Goal: Information Seeking & Learning: Learn about a topic

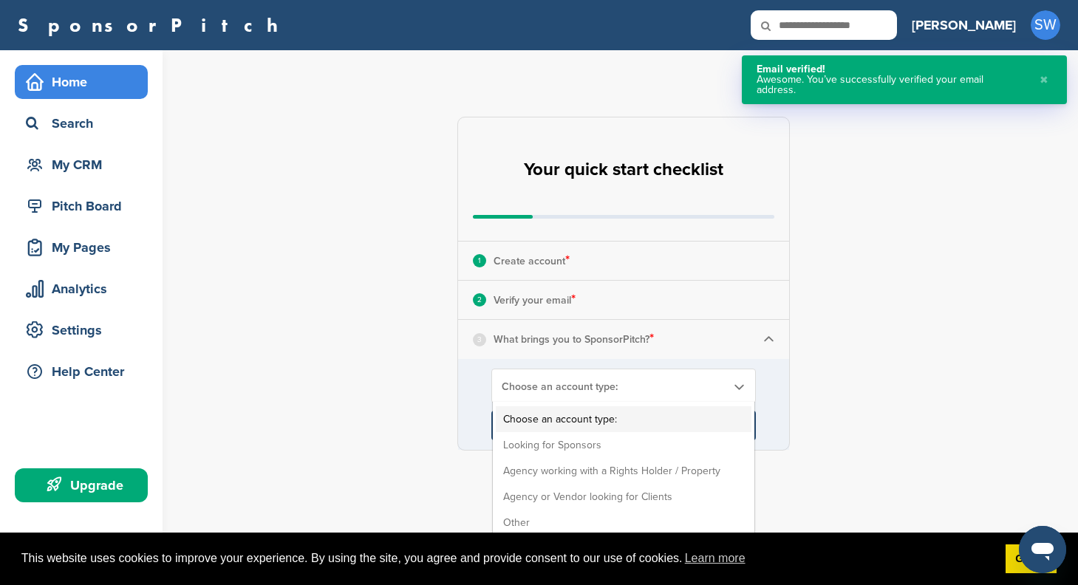
click at [521, 386] on span "Choose an account type:" at bounding box center [614, 386] width 225 height 13
click at [519, 446] on li "Looking for Sponsors" at bounding box center [624, 445] width 256 height 26
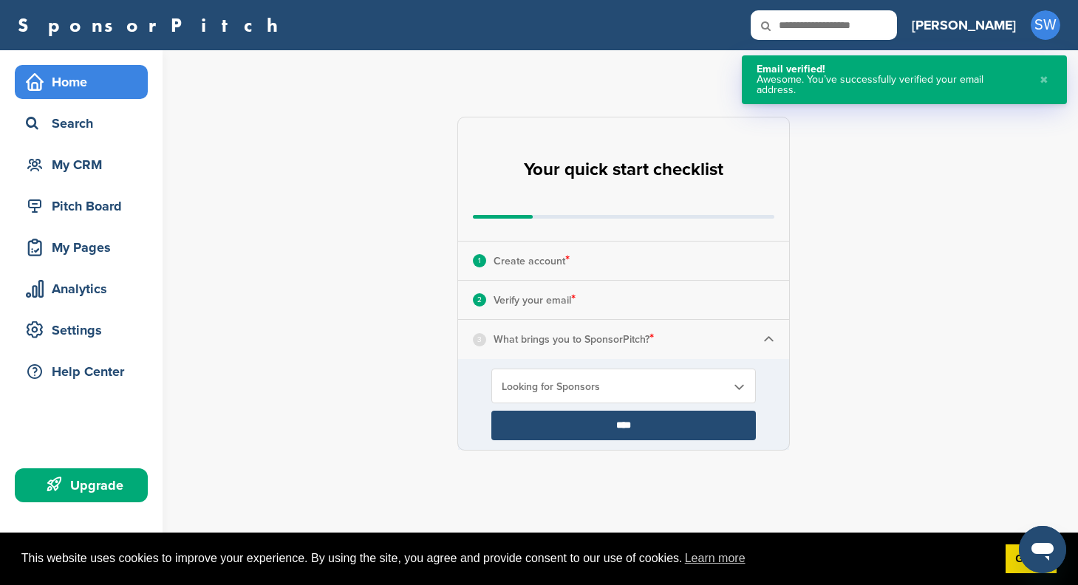
click at [530, 425] on input "****" at bounding box center [623, 426] width 264 height 30
click at [578, 426] on input "****" at bounding box center [623, 426] width 264 height 30
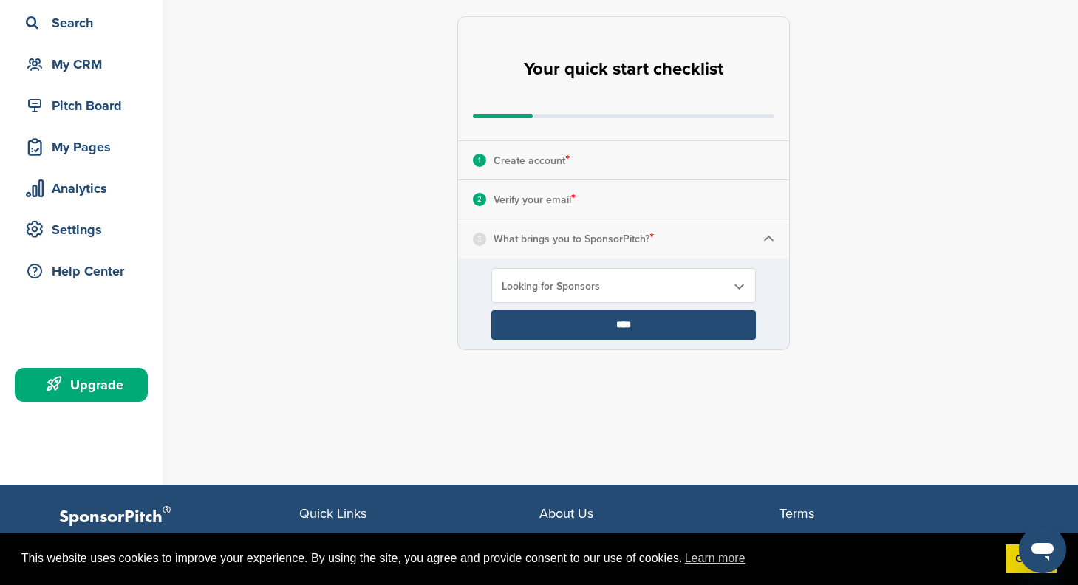
scroll to position [126, 0]
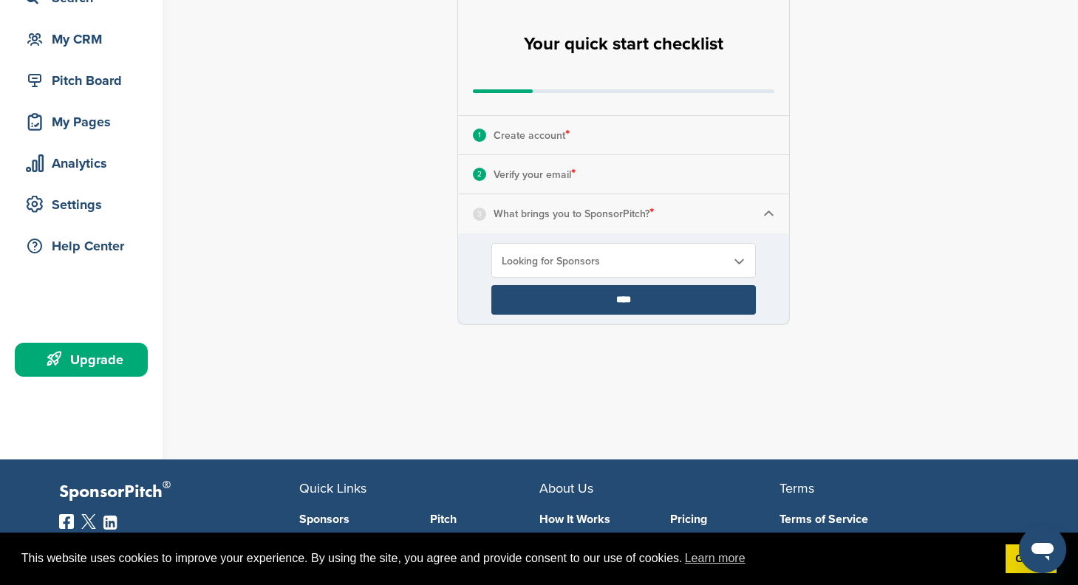
click at [700, 301] on input "****" at bounding box center [623, 300] width 264 height 30
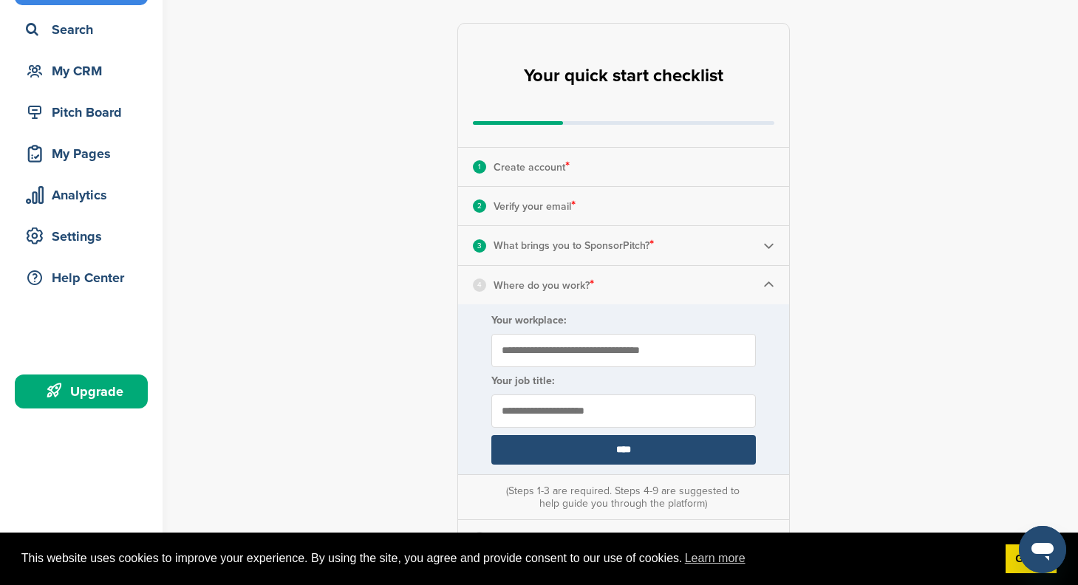
scroll to position [104, 0]
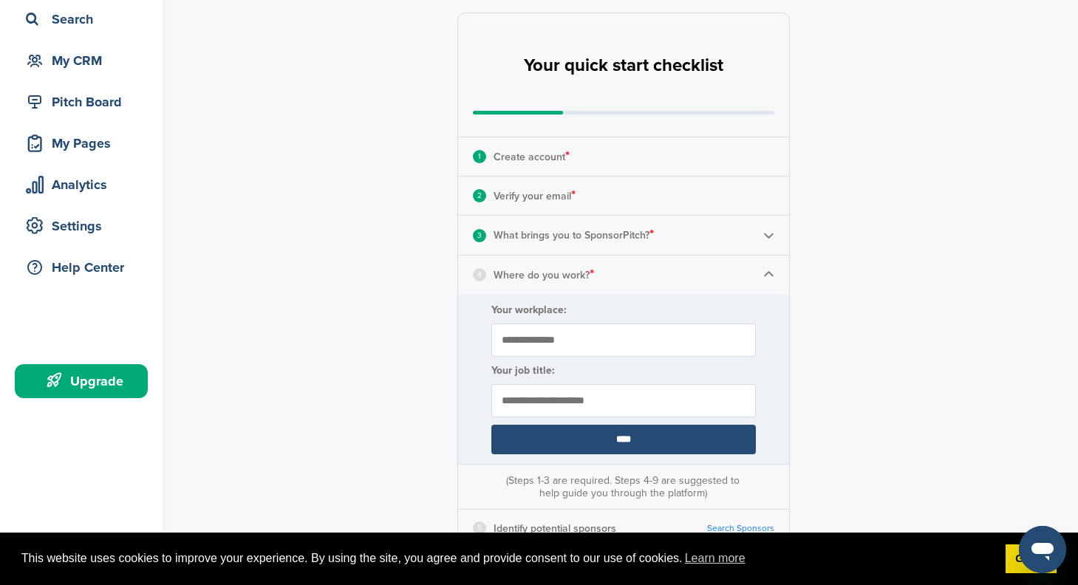
type input "**********"
type input "*******"
click at [570, 437] on input "****" at bounding box center [623, 440] width 264 height 30
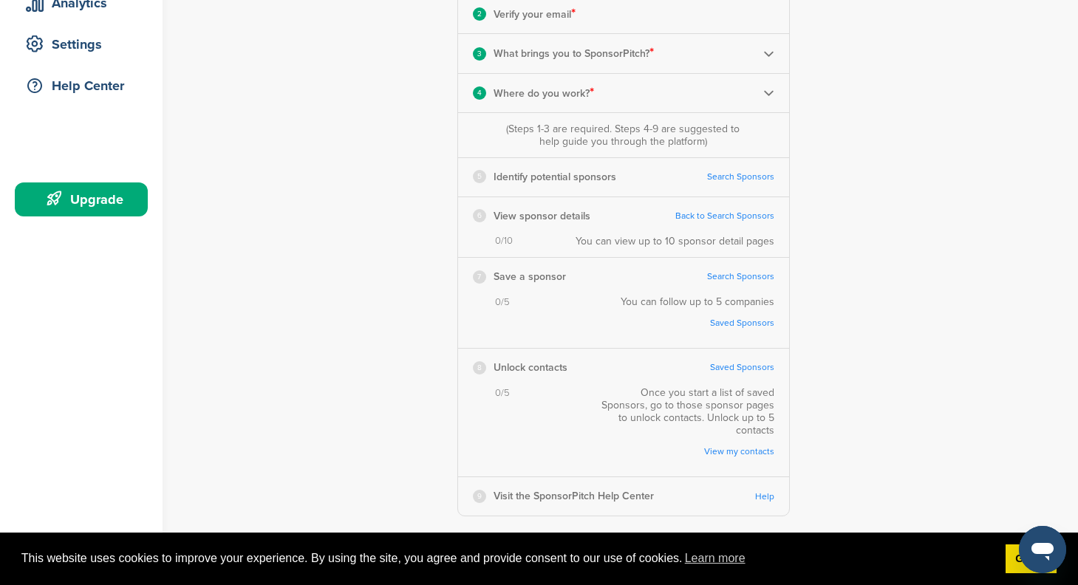
scroll to position [233, 0]
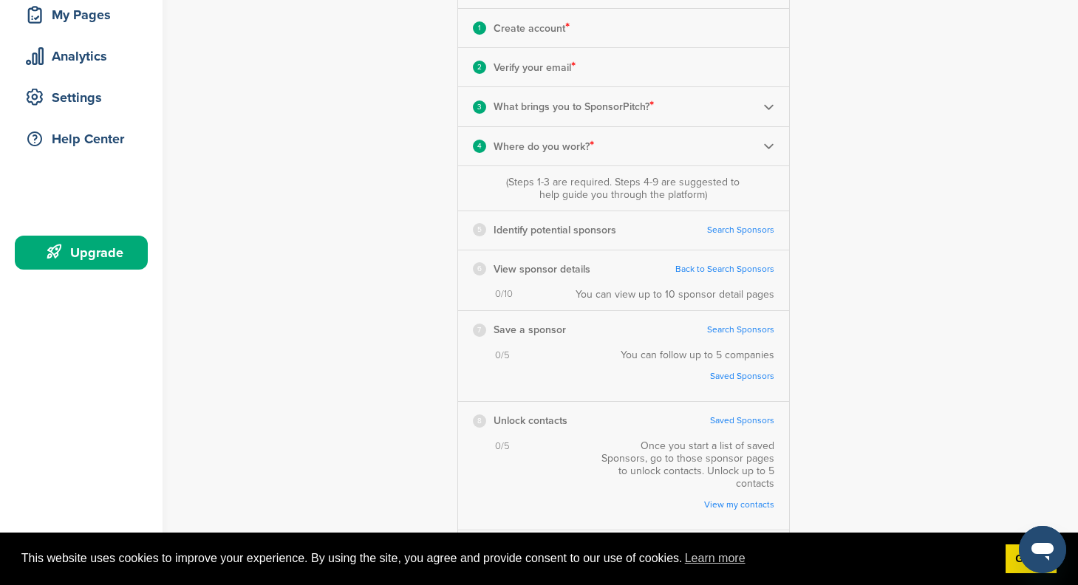
click at [586, 229] on p "Identify potential sponsors" at bounding box center [554, 230] width 123 height 18
click at [714, 229] on link "Search Sponsors" at bounding box center [740, 230] width 67 height 11
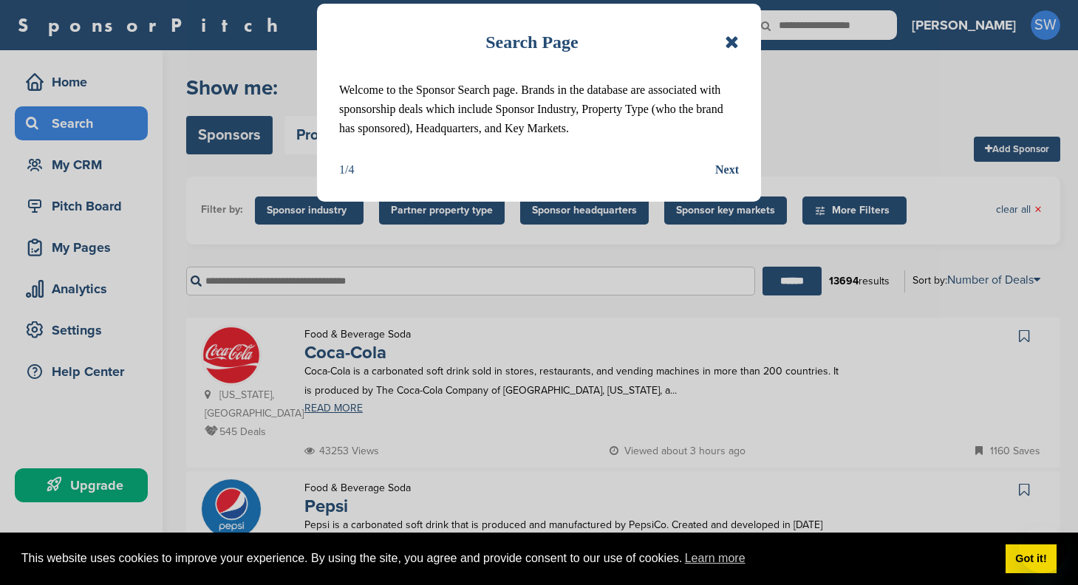
click at [732, 303] on div "Search Page Welcome to the Sponsor Search page. Brands in the database are asso…" at bounding box center [539, 292] width 1078 height 585
click at [725, 428] on div "Search Page Welcome to the Sponsor Search page. Brands in the database are asso…" at bounding box center [539, 292] width 1078 height 585
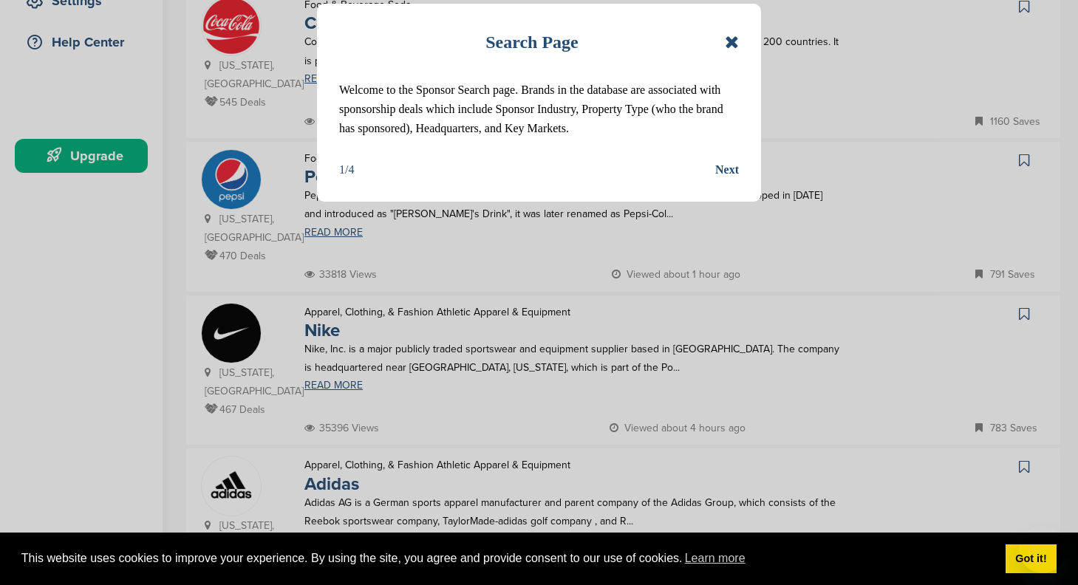
click at [725, 428] on div "Search Page Welcome to the Sponsor Search page. Brands in the database are asso…" at bounding box center [539, 292] width 1078 height 585
click at [1036, 564] on div "Open messaging window" at bounding box center [1042, 549] width 44 height 44
click at [1032, 560] on icon "Open messaging window" at bounding box center [1042, 549] width 27 height 27
click at [815, 307] on div "Search Page Welcome to the Sponsor Search page. Brands in the database are asso…" at bounding box center [539, 292] width 1078 height 585
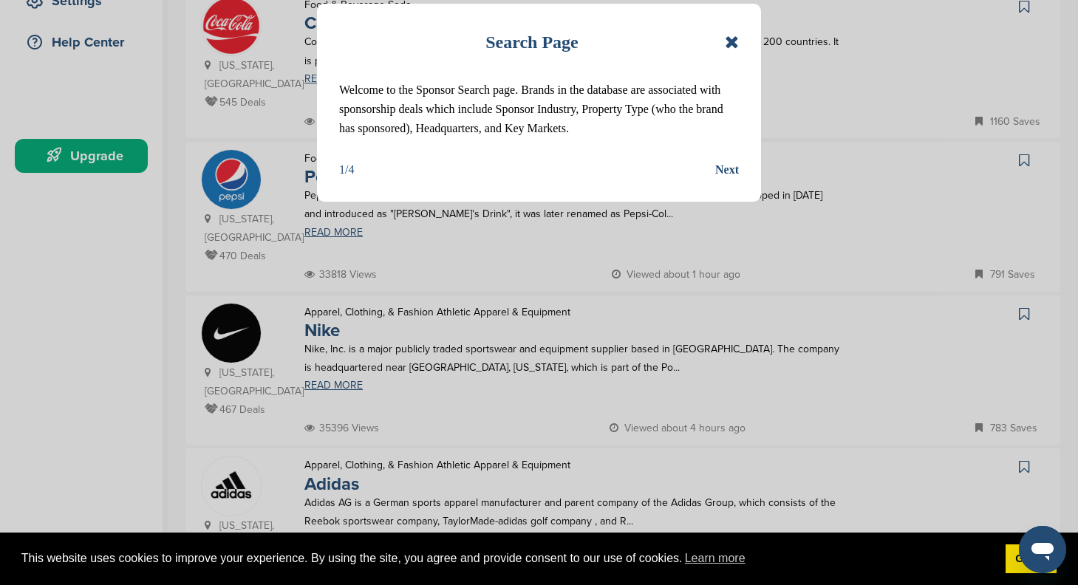
click at [815, 307] on div "Search Page Welcome to the Sponsor Search page. Brands in the database are asso…" at bounding box center [539, 292] width 1078 height 585
click at [717, 420] on div "Search Page Welcome to the Sponsor Search page. Brands in the database are asso…" at bounding box center [539, 292] width 1078 height 585
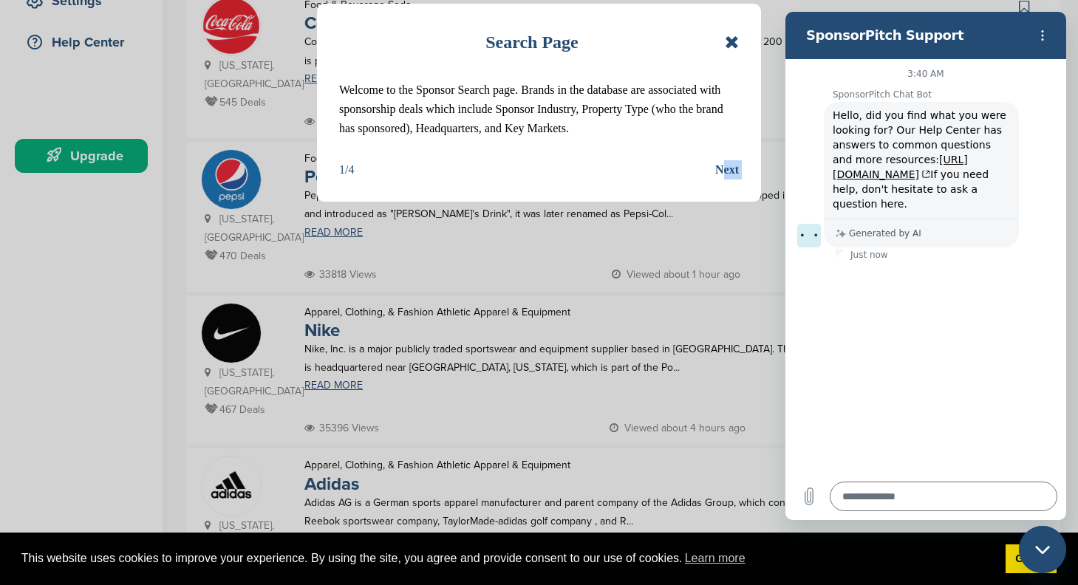
click at [1043, 544] on div "Close messaging window" at bounding box center [1042, 549] width 44 height 44
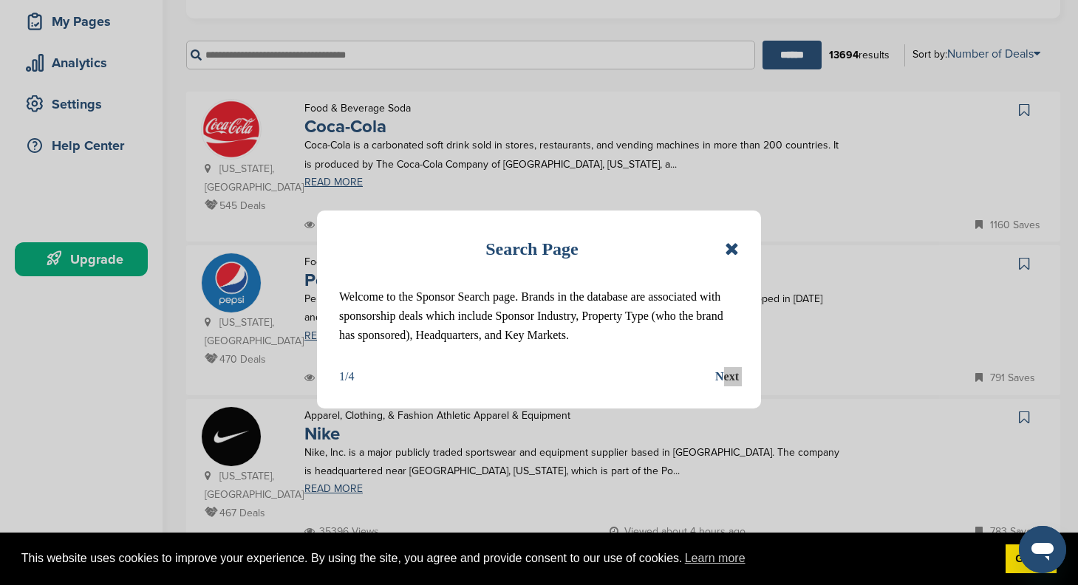
scroll to position [30, 0]
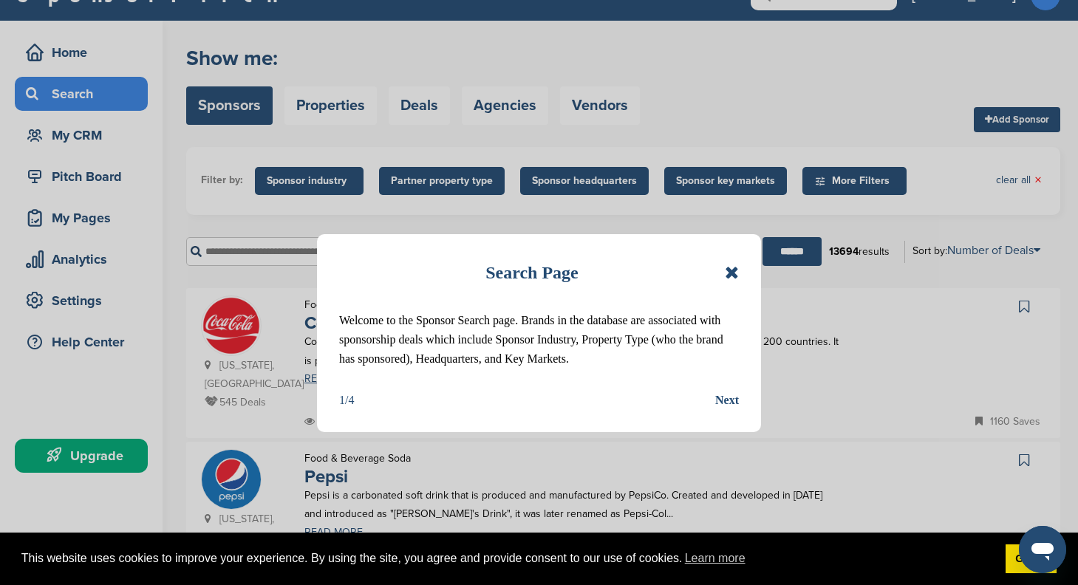
click at [728, 276] on icon at bounding box center [732, 273] width 14 height 18
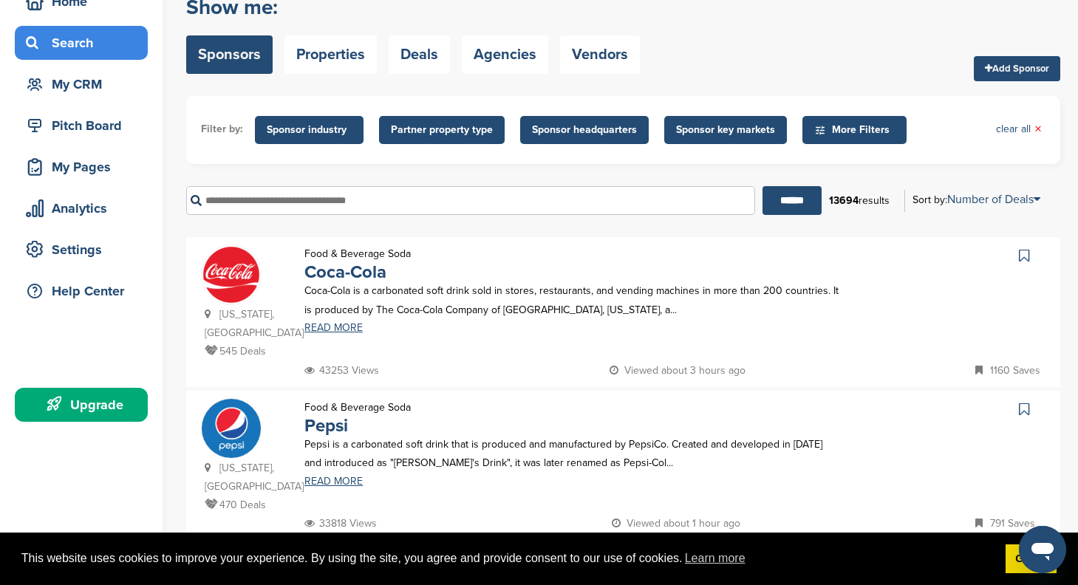
scroll to position [109, 0]
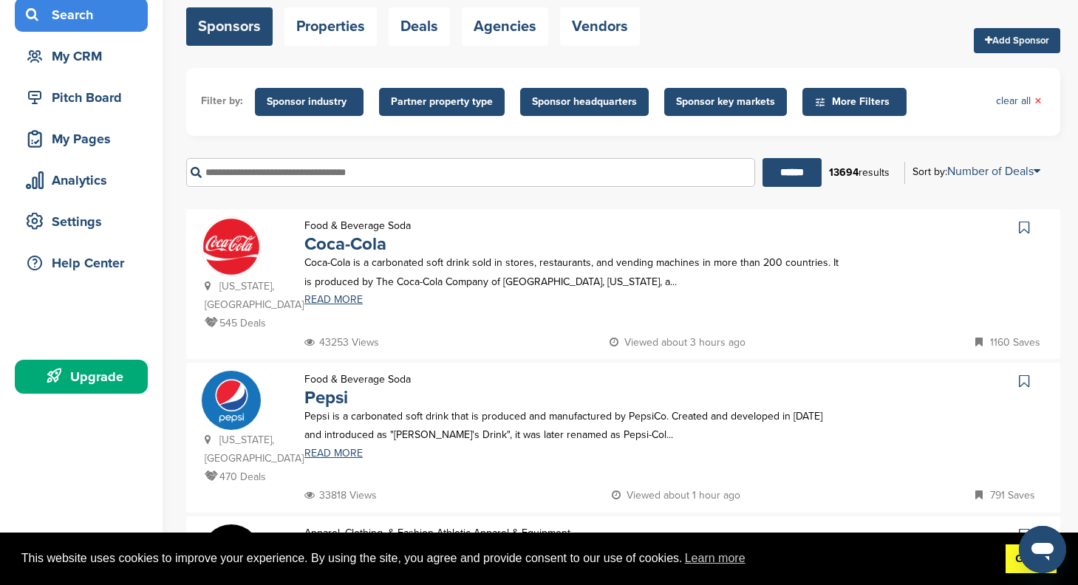
click at [1008, 559] on link "Got it!" at bounding box center [1030, 559] width 51 height 30
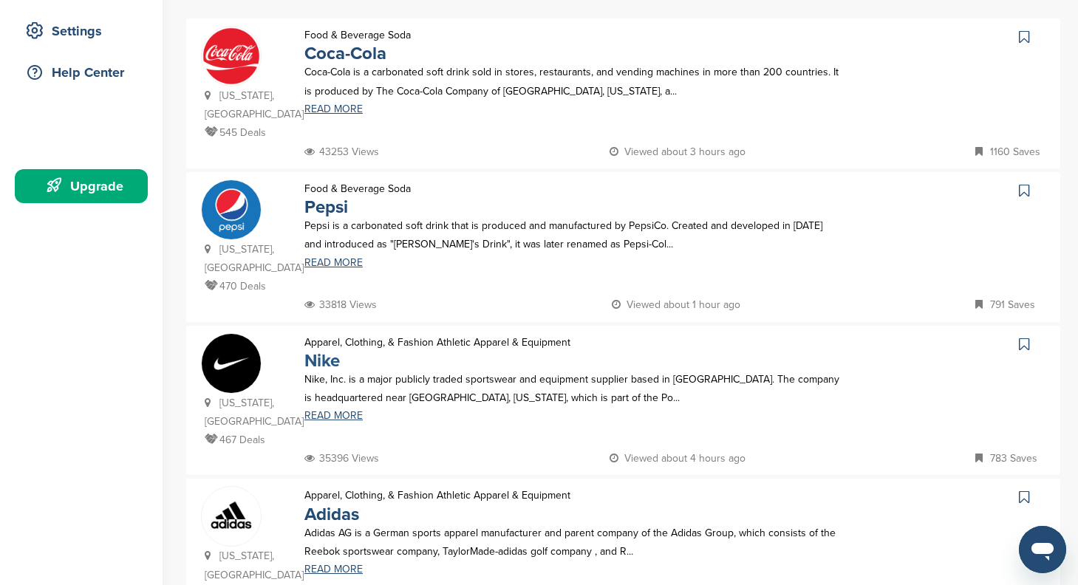
scroll to position [281, 0]
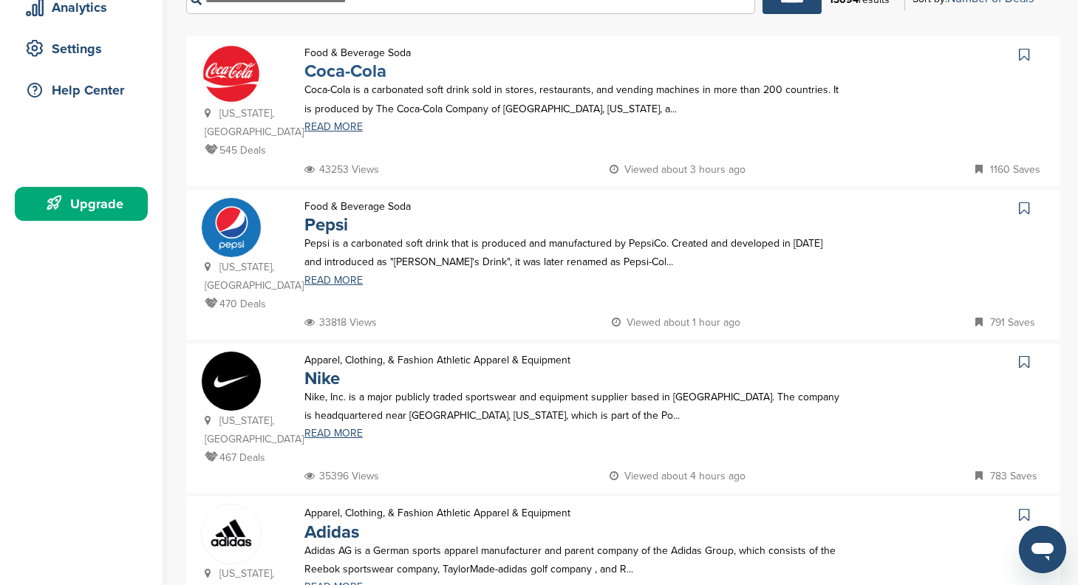
click at [366, 72] on link "Coca-Cola" at bounding box center [345, 71] width 82 height 21
click at [350, 76] on link "Coca-Cola" at bounding box center [345, 71] width 82 height 21
click at [341, 276] on link "READ MORE" at bounding box center [572, 281] width 537 height 10
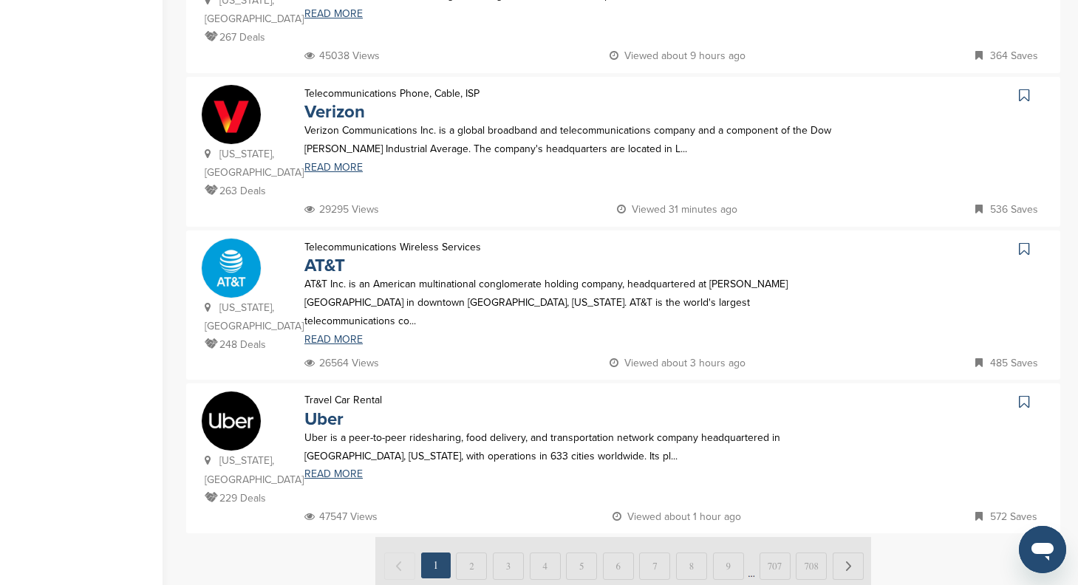
scroll to position [1316, 0]
click at [479, 536] on img at bounding box center [623, 563] width 496 height 55
click at [837, 536] on img at bounding box center [623, 563] width 496 height 55
click at [847, 536] on img at bounding box center [623, 563] width 496 height 55
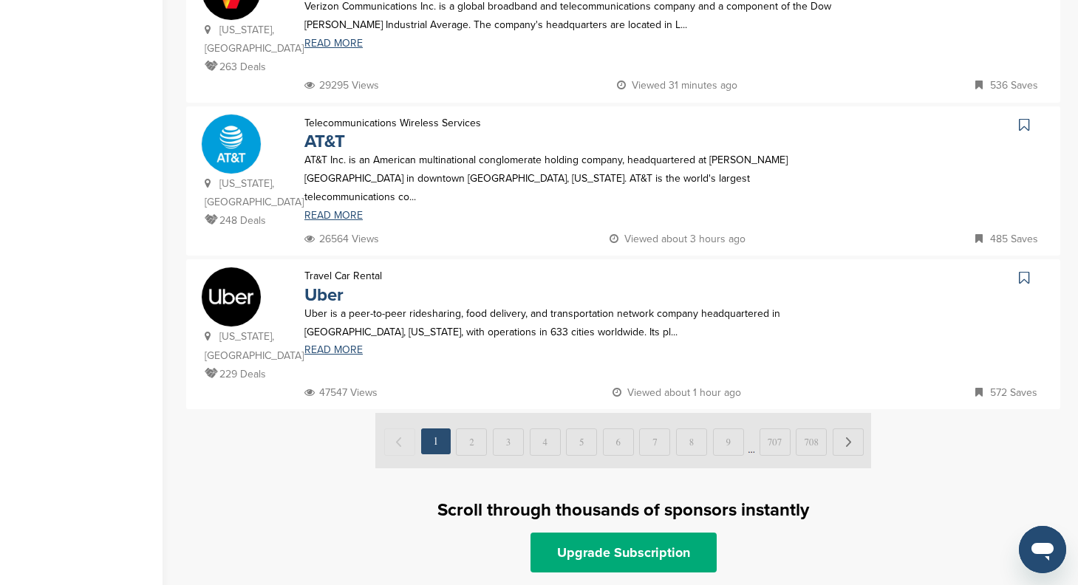
scroll to position [1448, 0]
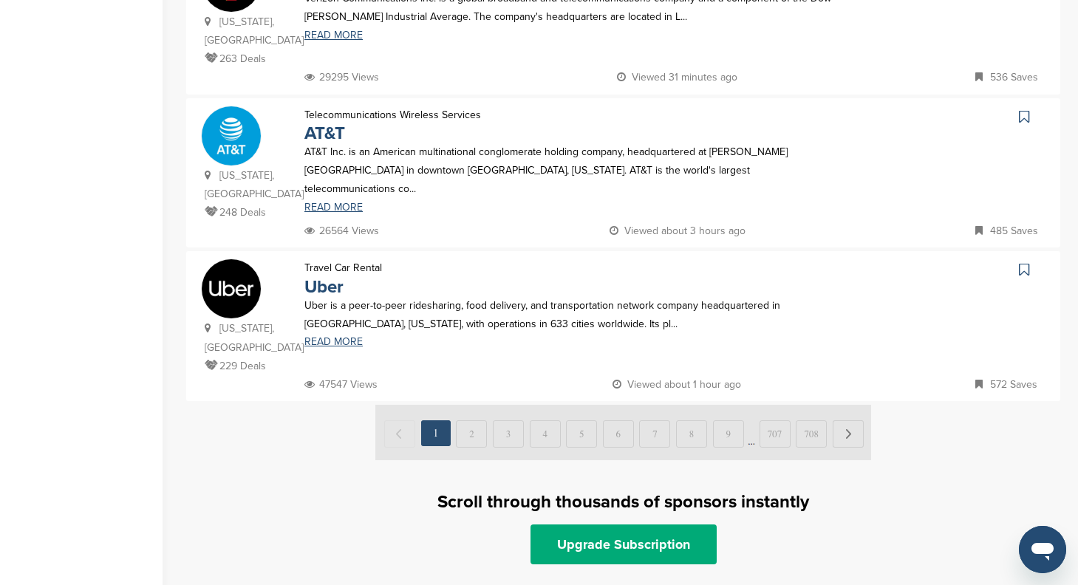
click at [474, 405] on img at bounding box center [623, 432] width 496 height 55
click at [510, 405] on img at bounding box center [623, 432] width 496 height 55
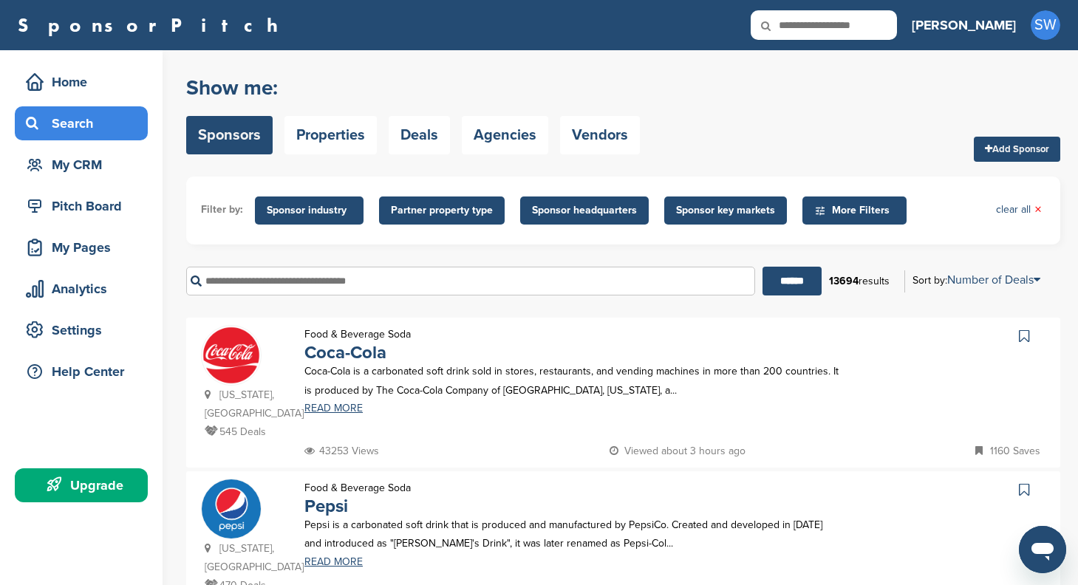
scroll to position [0, 0]
click at [351, 143] on link "Properties" at bounding box center [330, 135] width 92 height 38
type textarea "*"
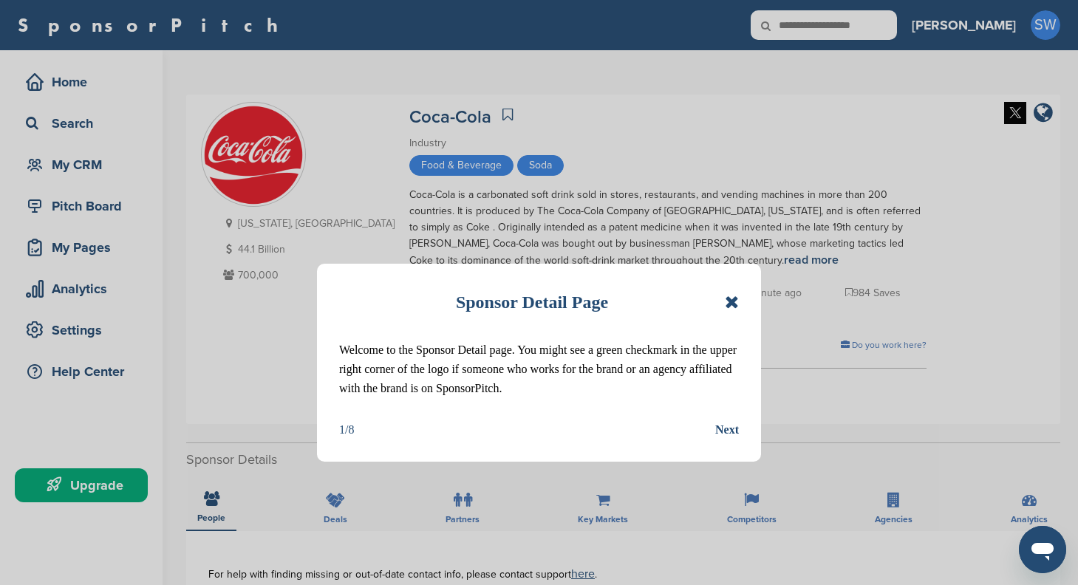
click at [718, 427] on div "Next" at bounding box center [727, 429] width 24 height 19
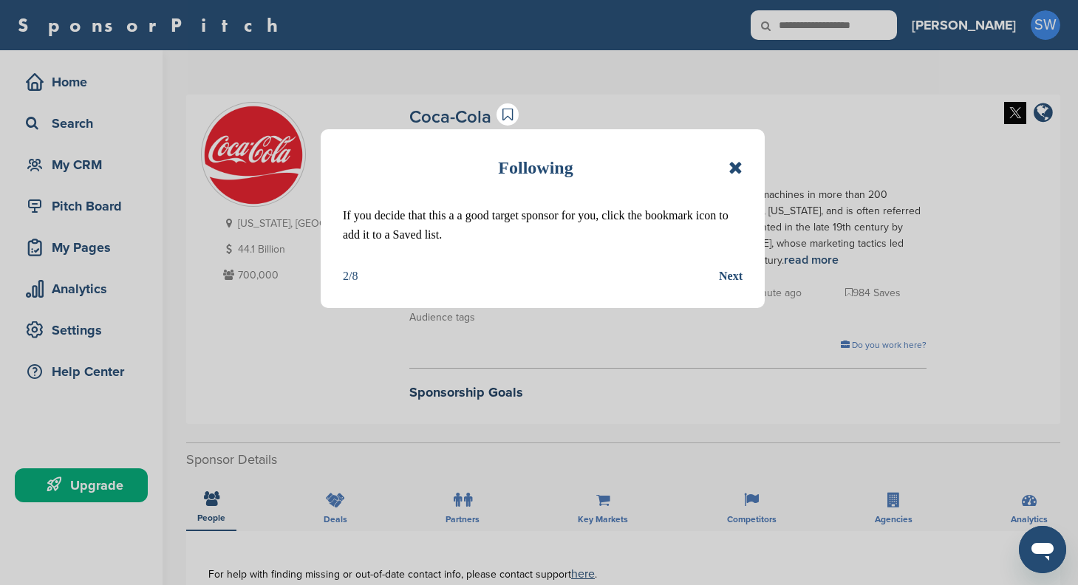
click at [725, 282] on div "Next" at bounding box center [731, 276] width 24 height 19
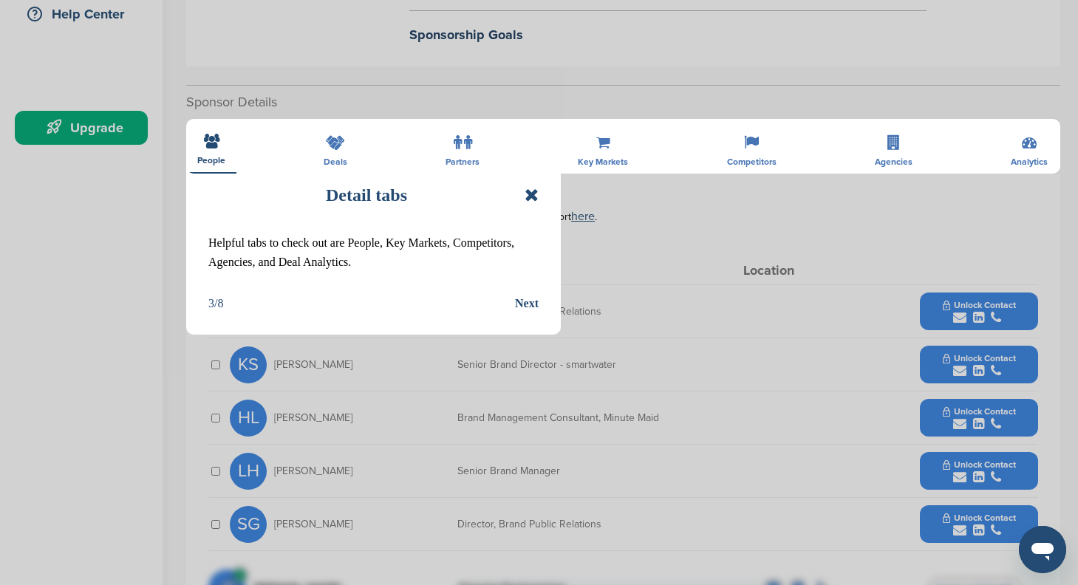
scroll to position [383, 0]
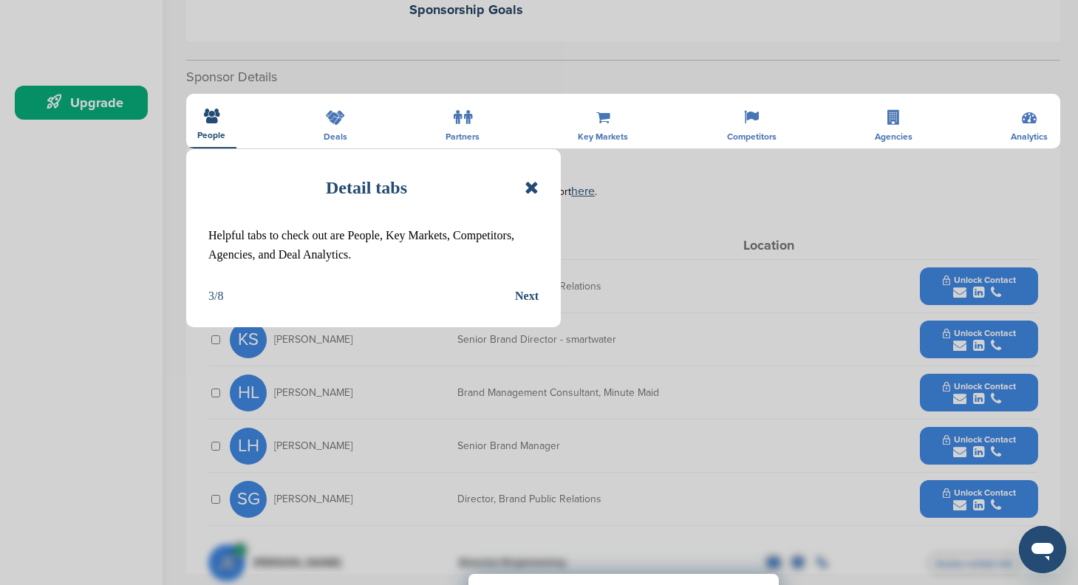
click at [532, 182] on icon at bounding box center [532, 188] width 14 height 18
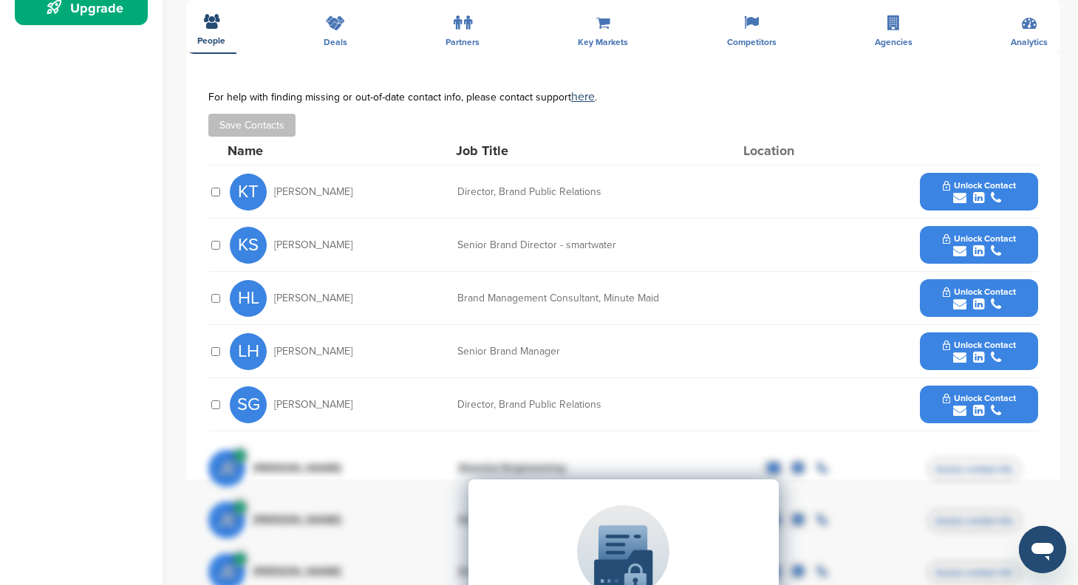
scroll to position [474, 0]
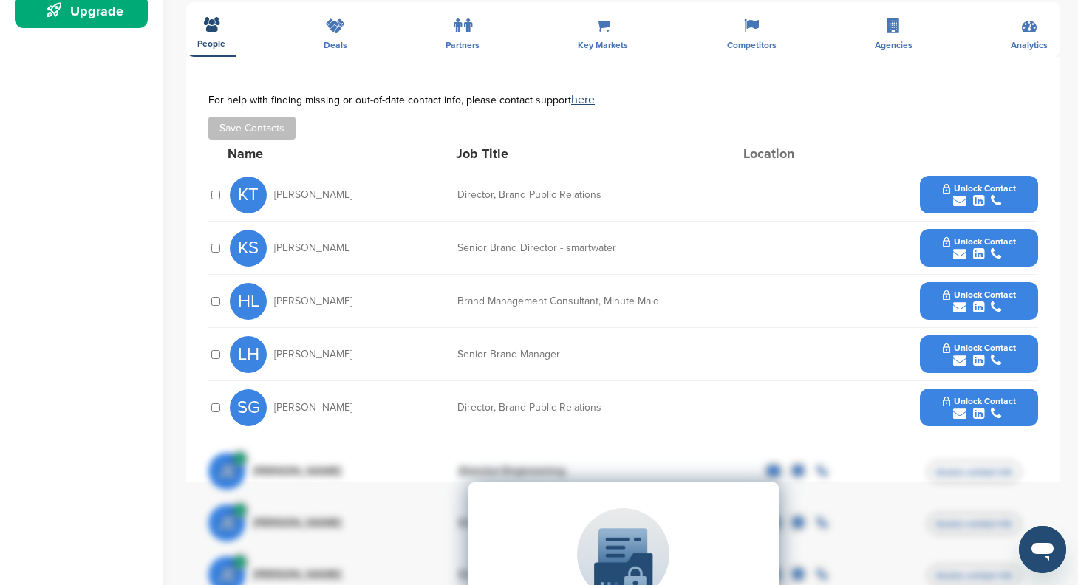
drag, startPoint x: 334, startPoint y: 185, endPoint x: 270, endPoint y: 185, distance: 64.3
click at [270, 185] on div "KT Krista Tietjen" at bounding box center [311, 195] width 163 height 37
copy span "Krista Tietjen"
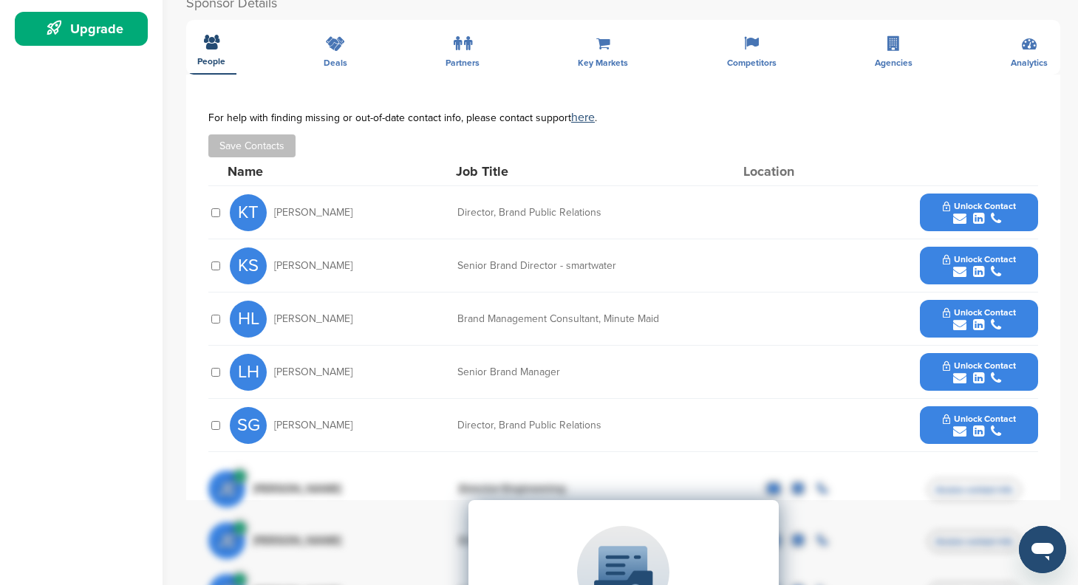
scroll to position [451, 0]
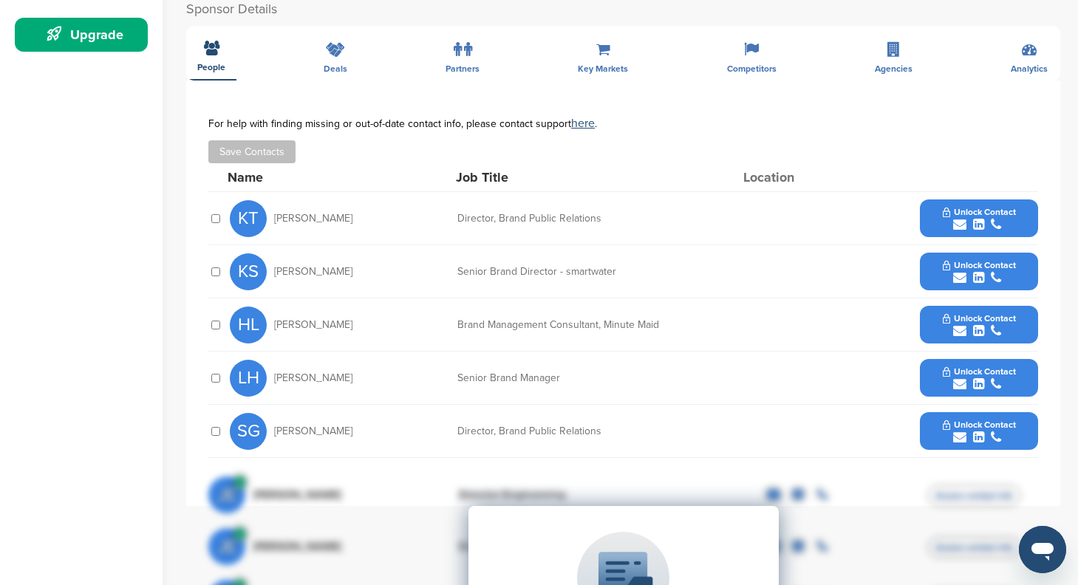
click at [978, 218] on icon "submit" at bounding box center [978, 224] width 11 height 13
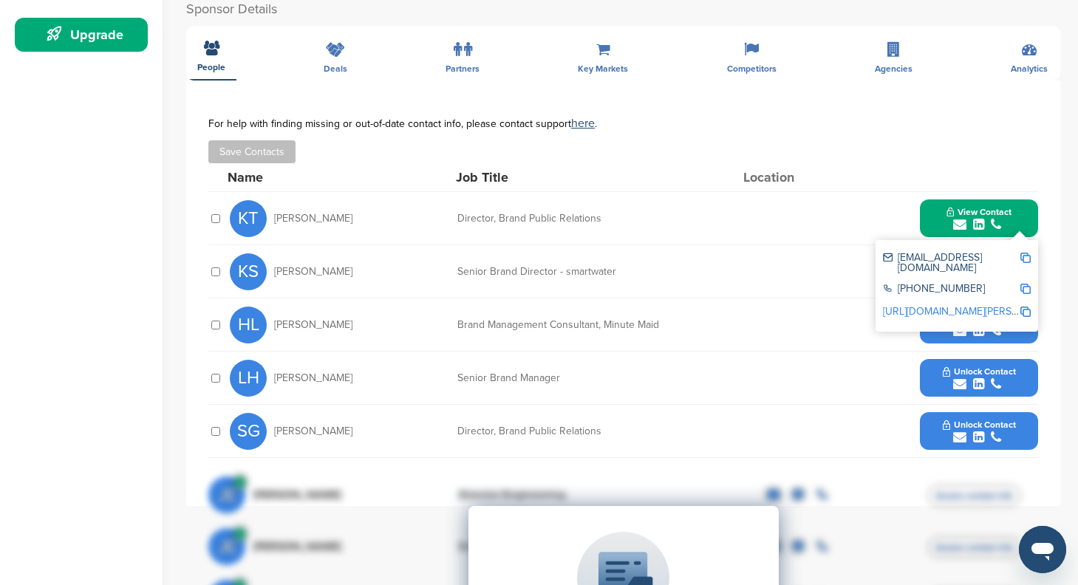
click at [1025, 255] on img at bounding box center [1025, 258] width 10 height 10
copy span "Krista Tietjen"
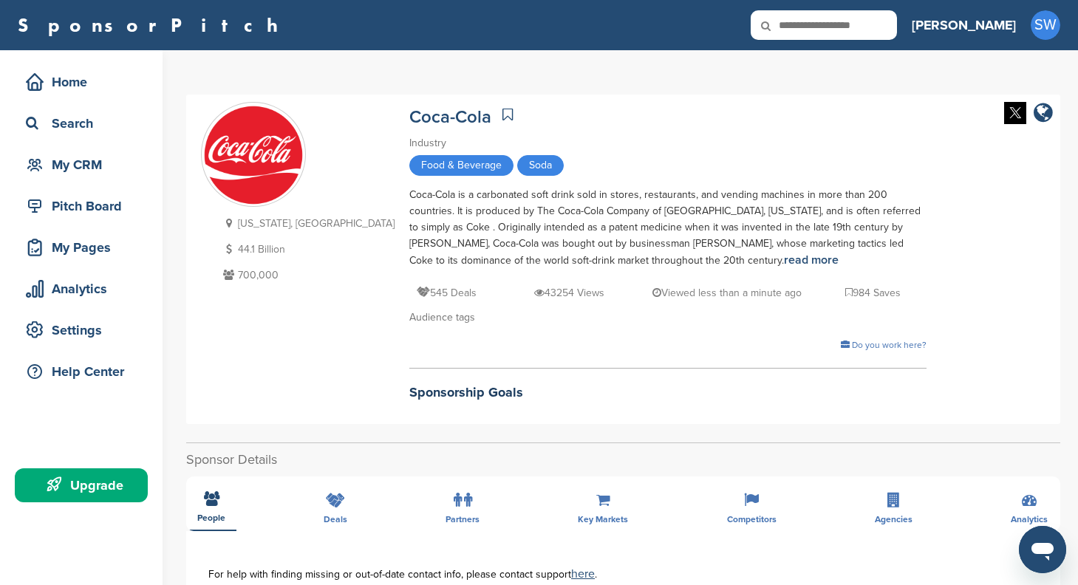
scroll to position [0, 0]
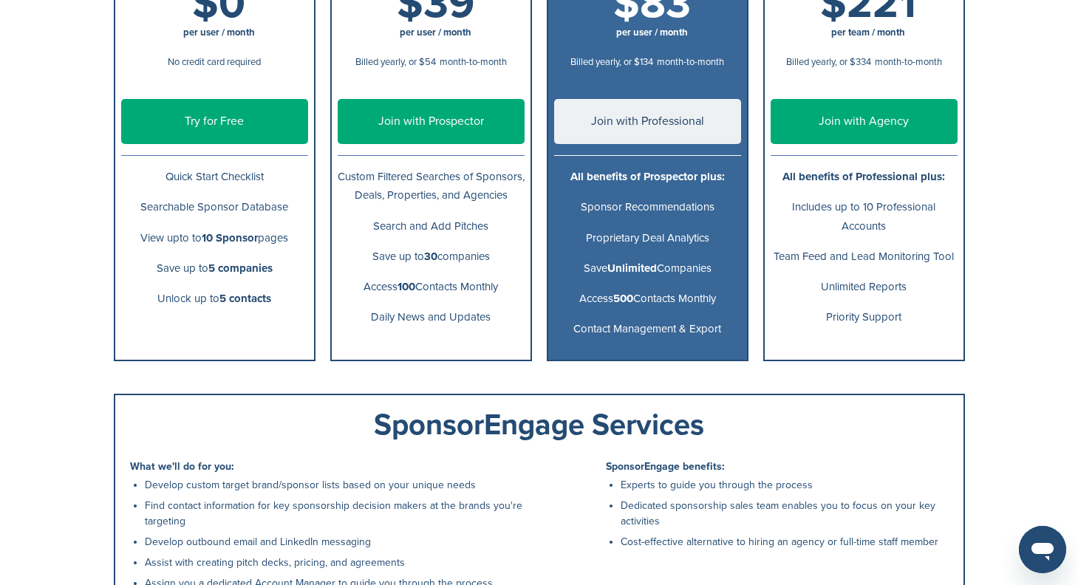
scroll to position [251, 0]
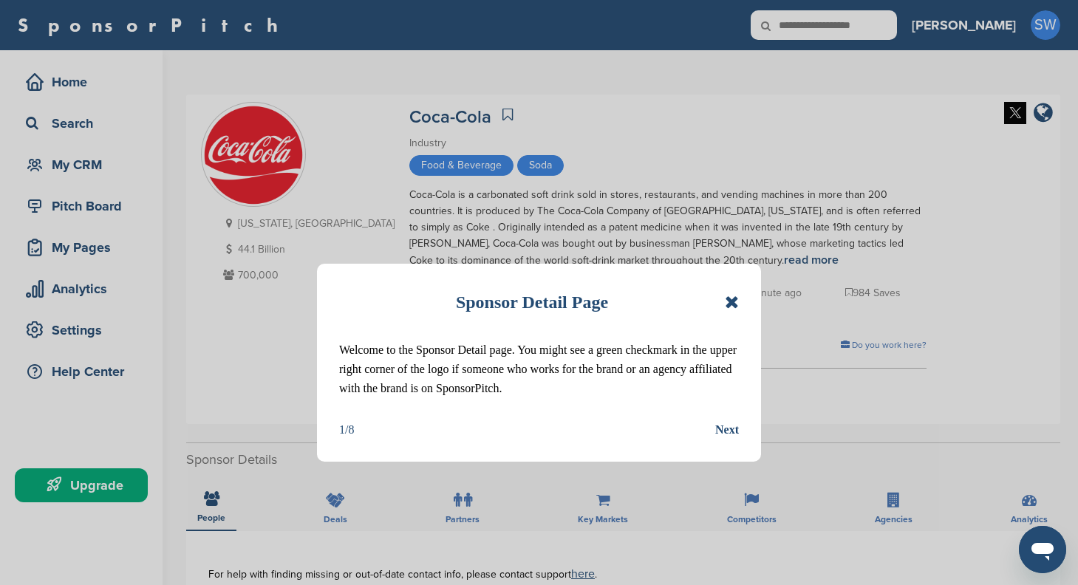
click at [731, 307] on icon at bounding box center [732, 302] width 14 height 18
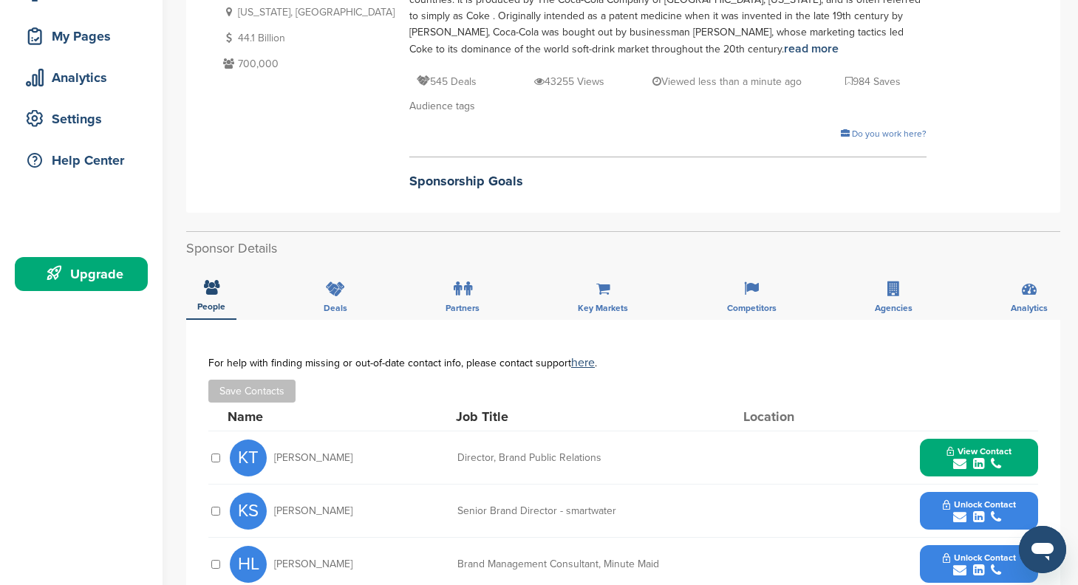
scroll to position [214, 0]
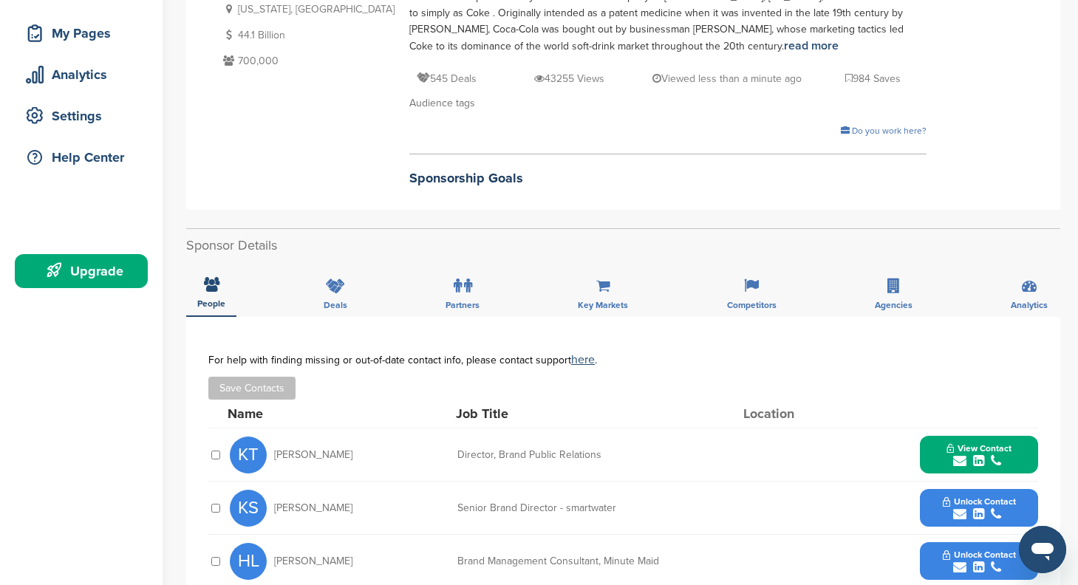
click at [363, 293] on div "People Deals Partners Key Markets Competitors Agencies Analytics" at bounding box center [623, 289] width 874 height 55
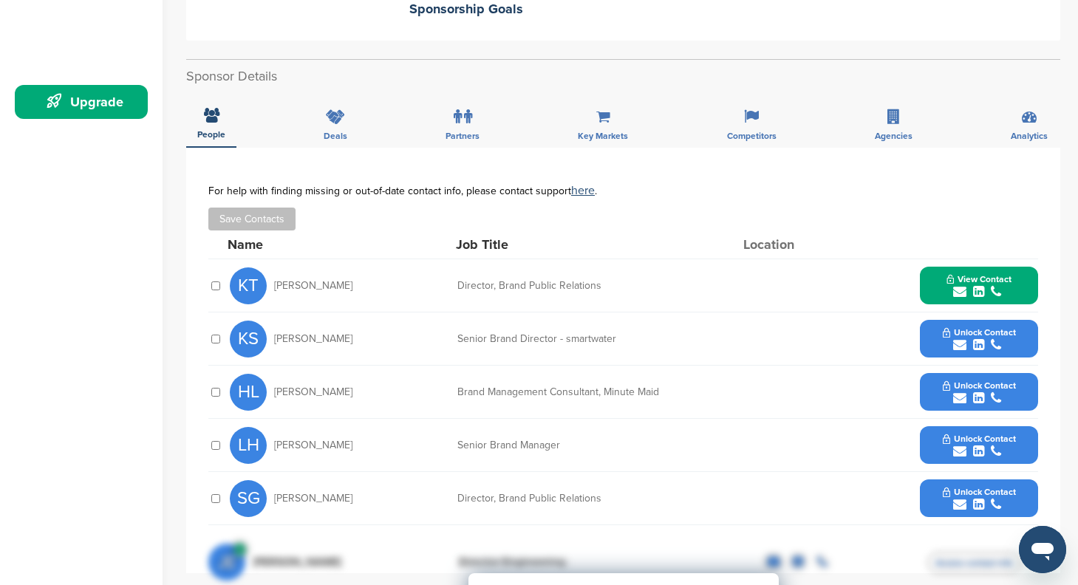
scroll to position [375, 0]
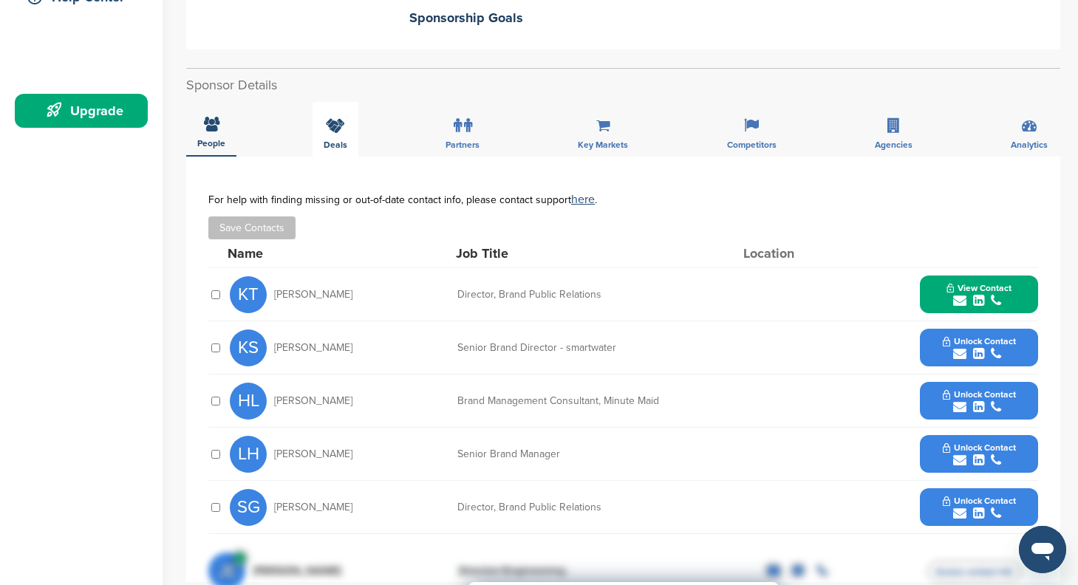
click at [341, 129] on icon at bounding box center [335, 125] width 19 height 15
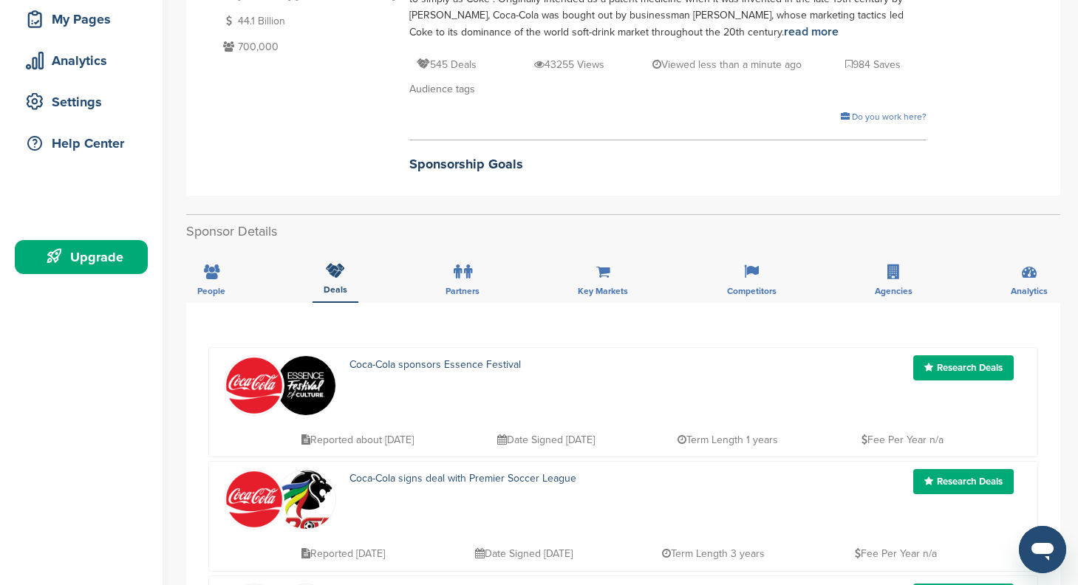
scroll to position [244, 0]
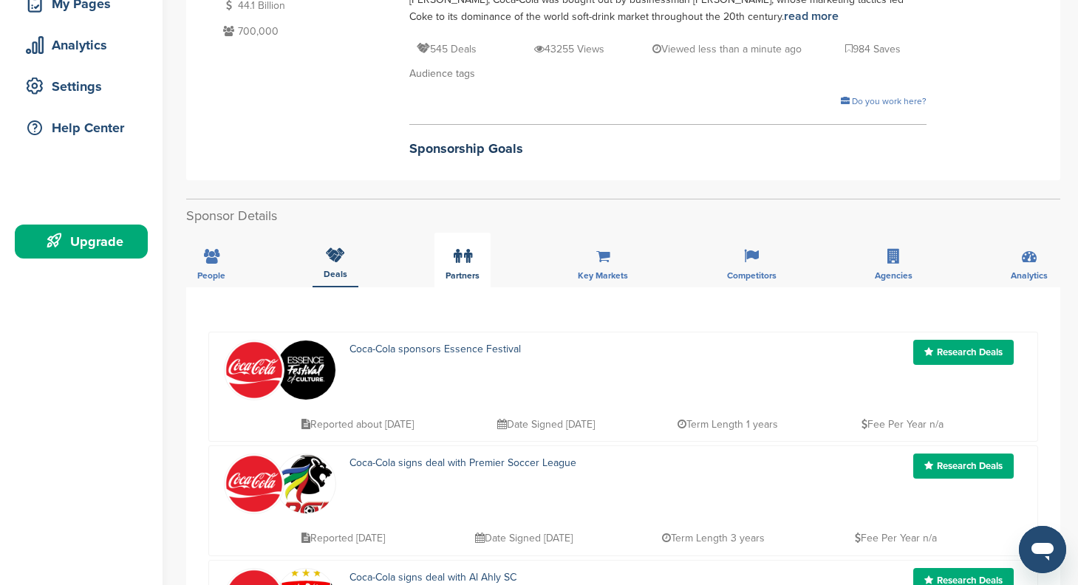
click at [445, 253] on div "Partners" at bounding box center [462, 260] width 56 height 55
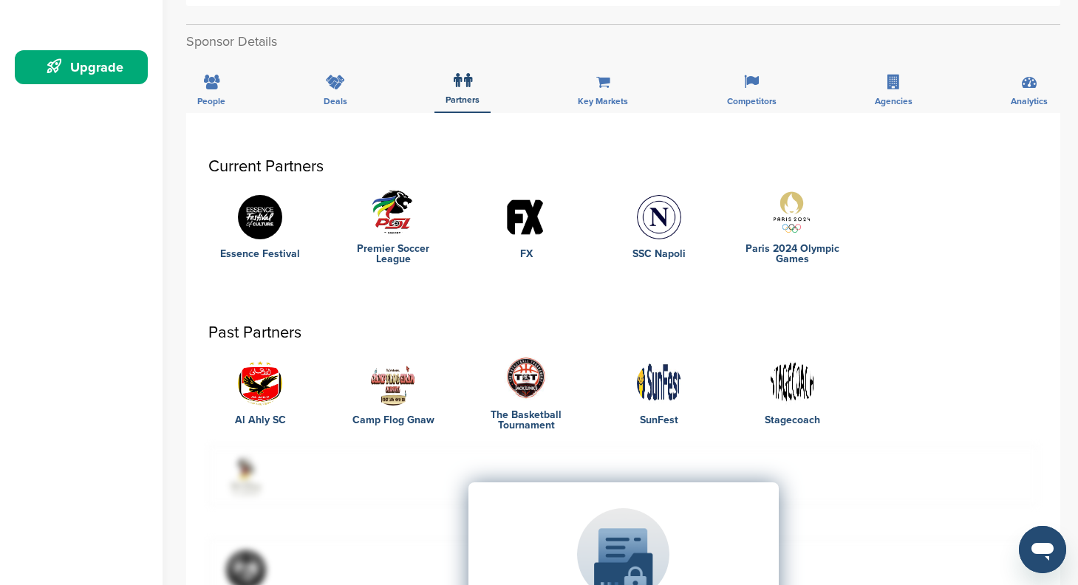
scroll to position [414, 0]
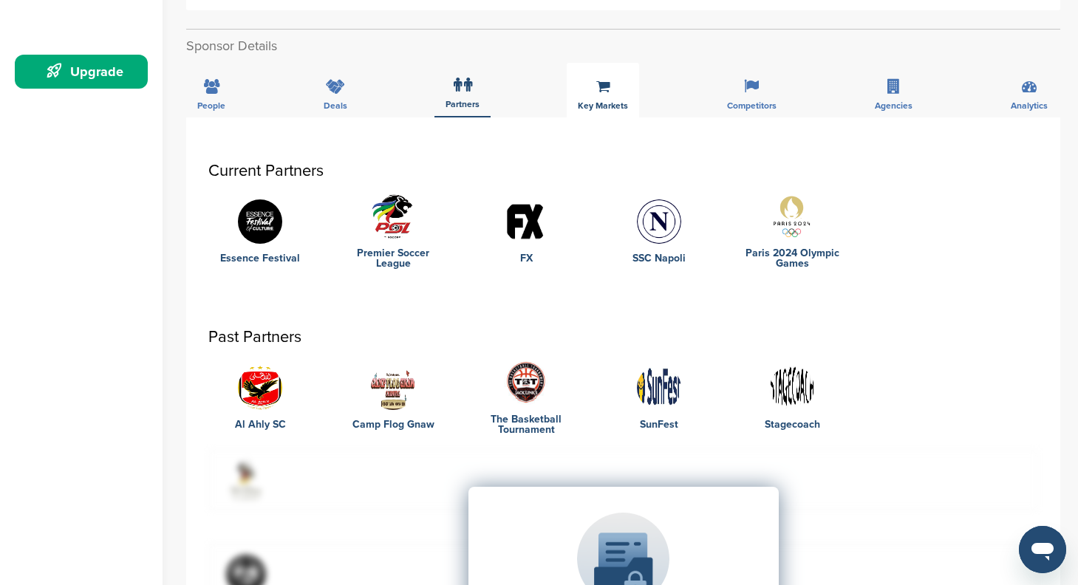
click at [225, 101] on span "Key Markets" at bounding box center [211, 105] width 28 height 9
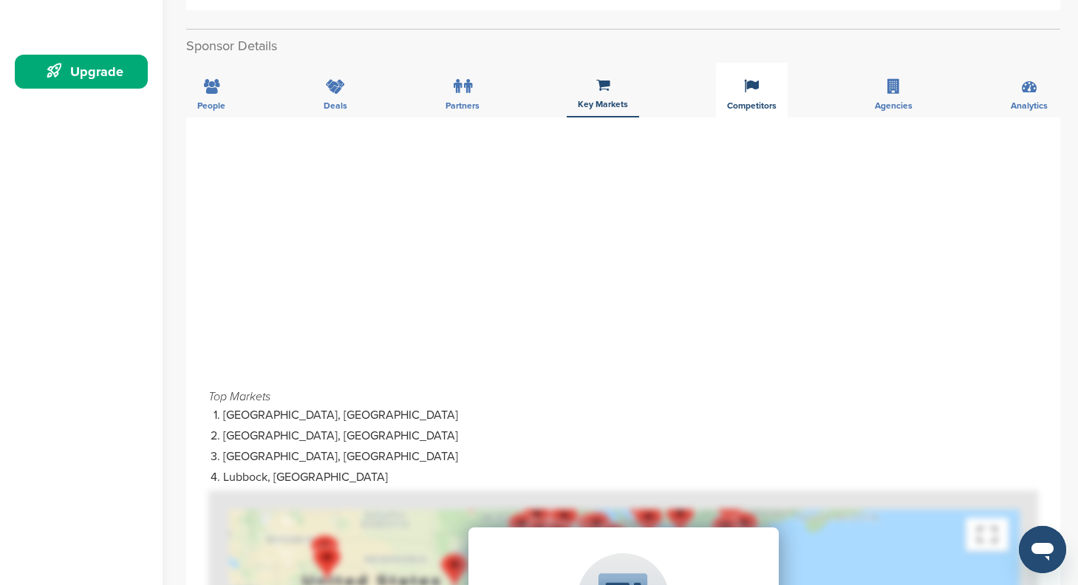
click at [734, 88] on div "Competitors" at bounding box center [752, 90] width 72 height 55
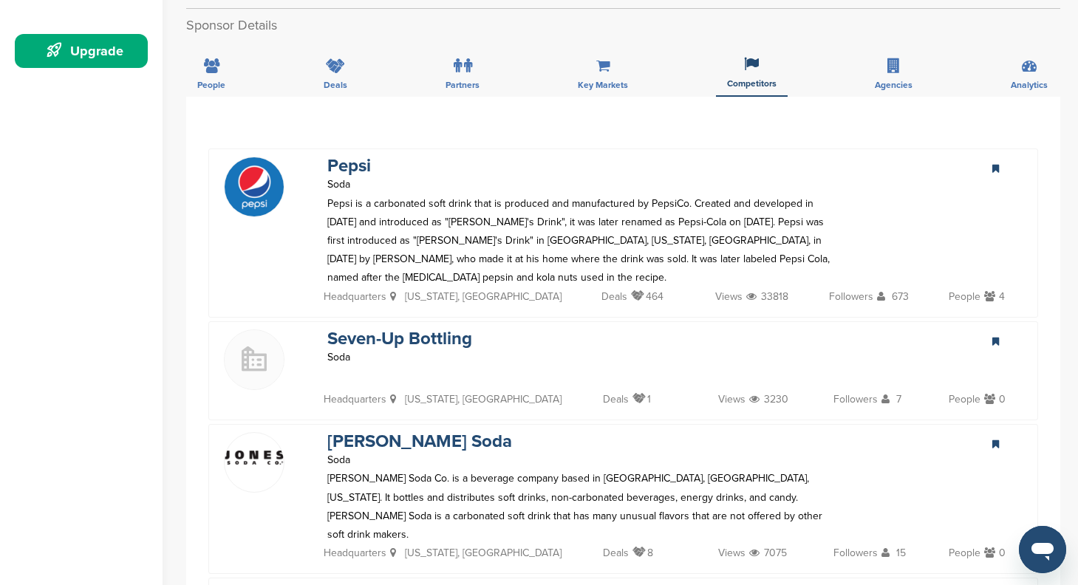
scroll to position [383, 0]
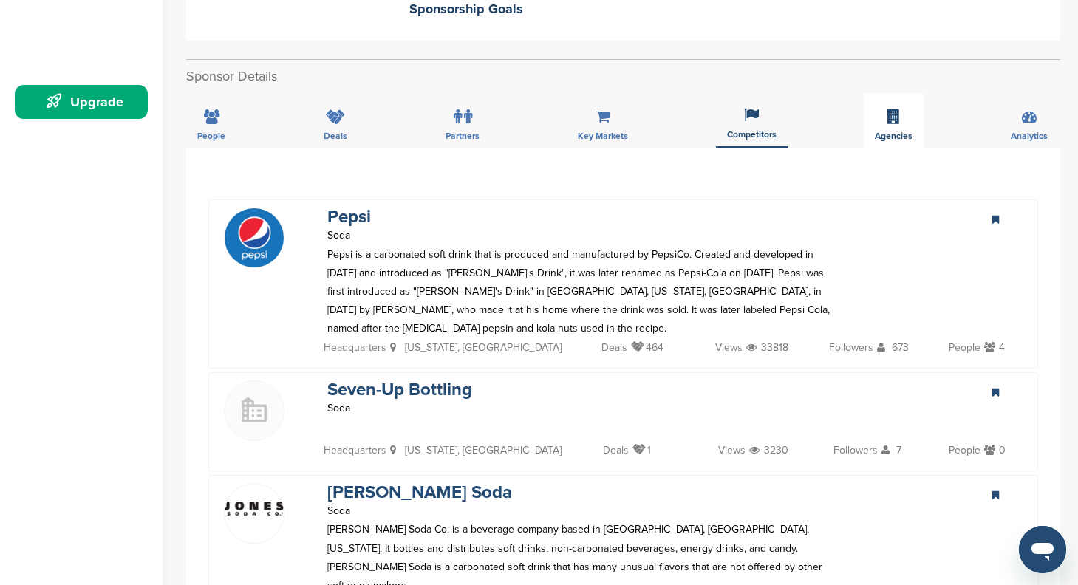
click at [884, 126] on div "Agencies" at bounding box center [894, 120] width 60 height 55
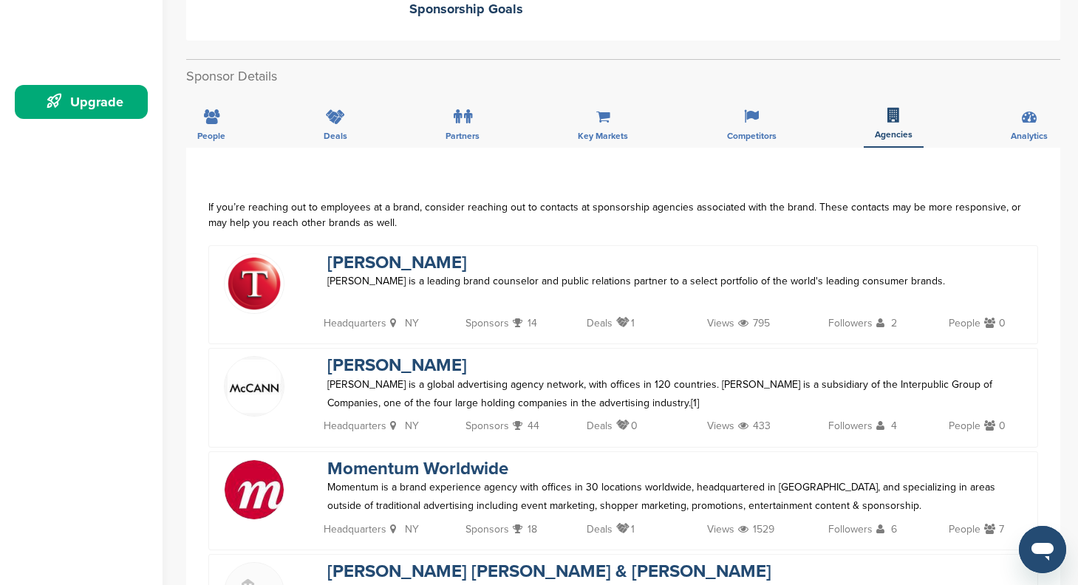
click at [998, 126] on div "People Deals Partners Key Markets Competitors Agencies Analytics" at bounding box center [623, 120] width 874 height 55
click at [1014, 125] on div "Analytics" at bounding box center [1029, 120] width 59 height 55
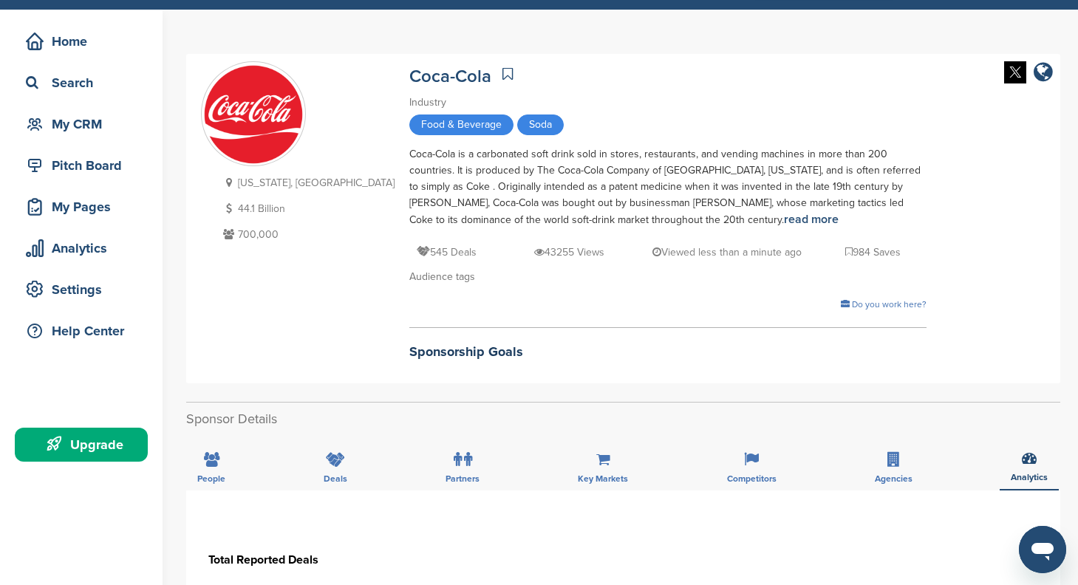
scroll to position [40, 0]
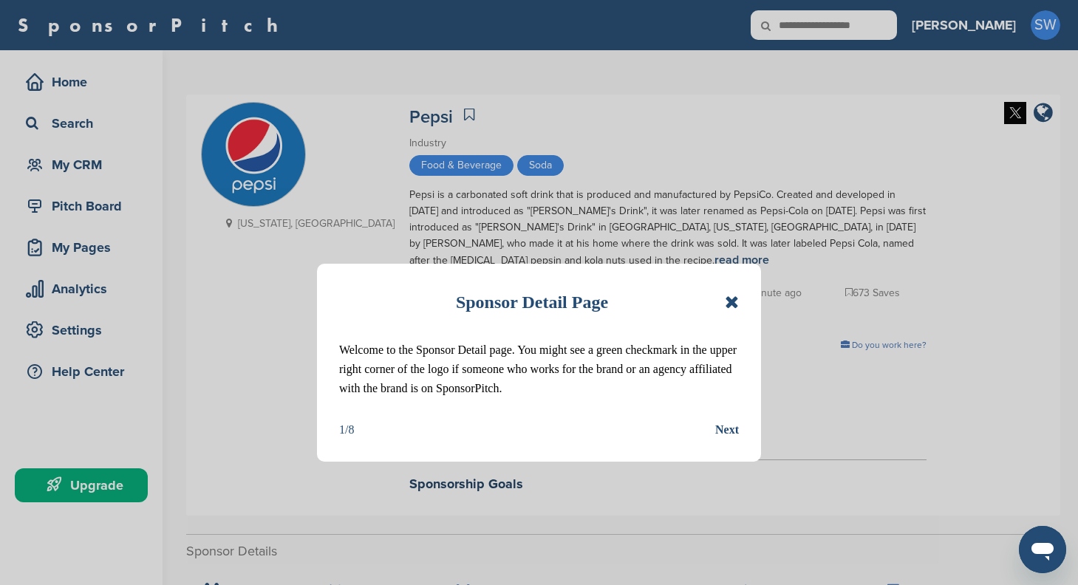
click at [725, 298] on icon at bounding box center [732, 302] width 14 height 18
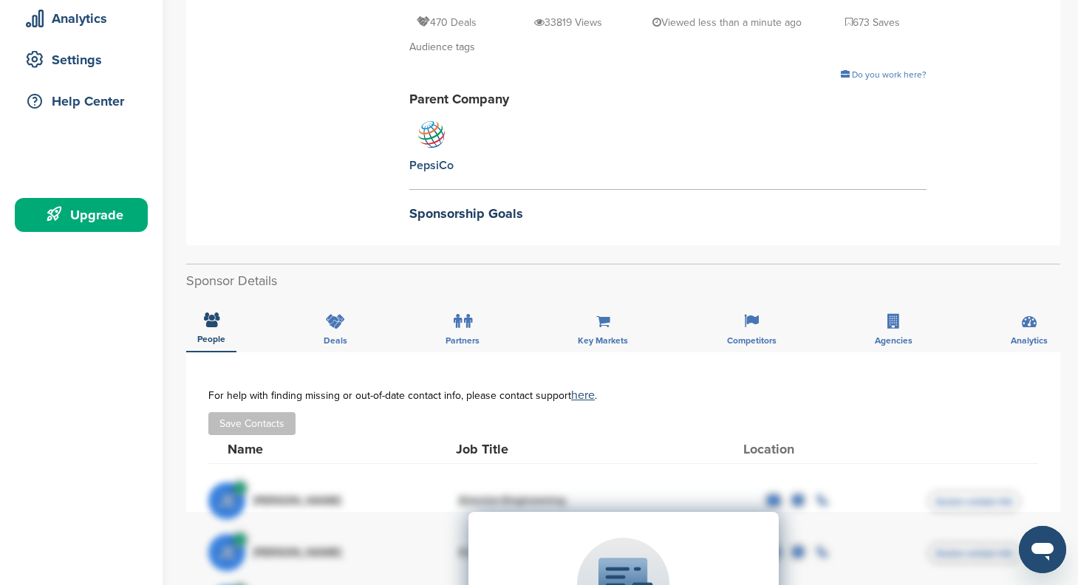
scroll to position [206, 0]
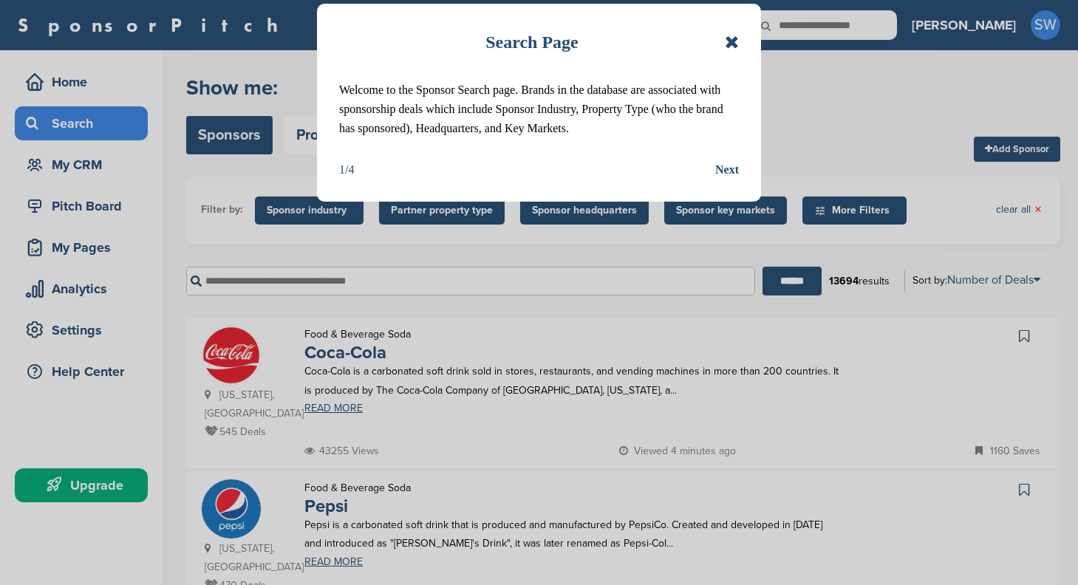
click at [734, 303] on div "Search Page Welcome to the Sponsor Search page. Brands in the database are asso…" at bounding box center [539, 292] width 1078 height 585
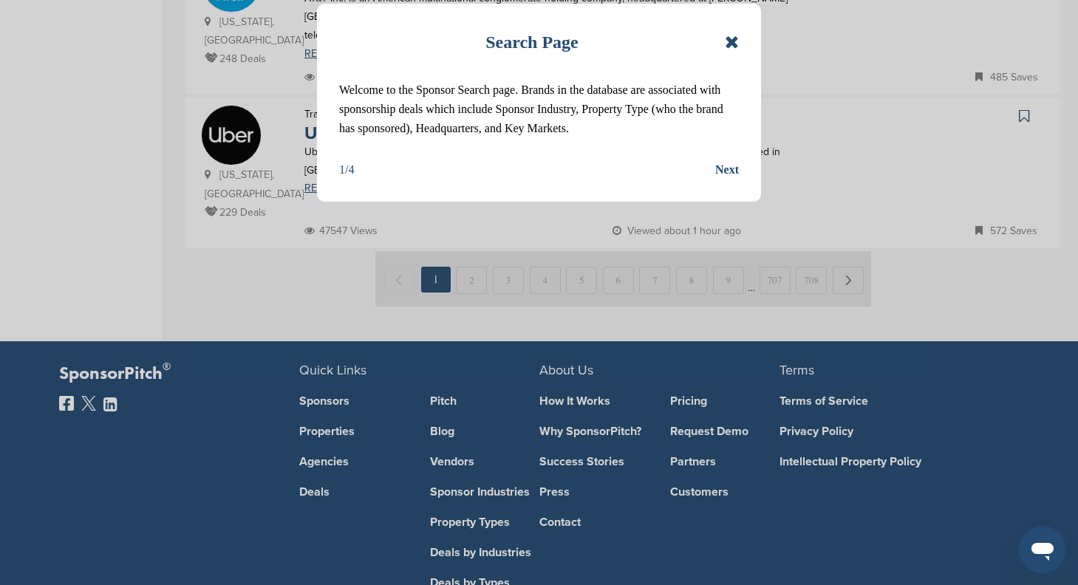
scroll to position [1601, 0]
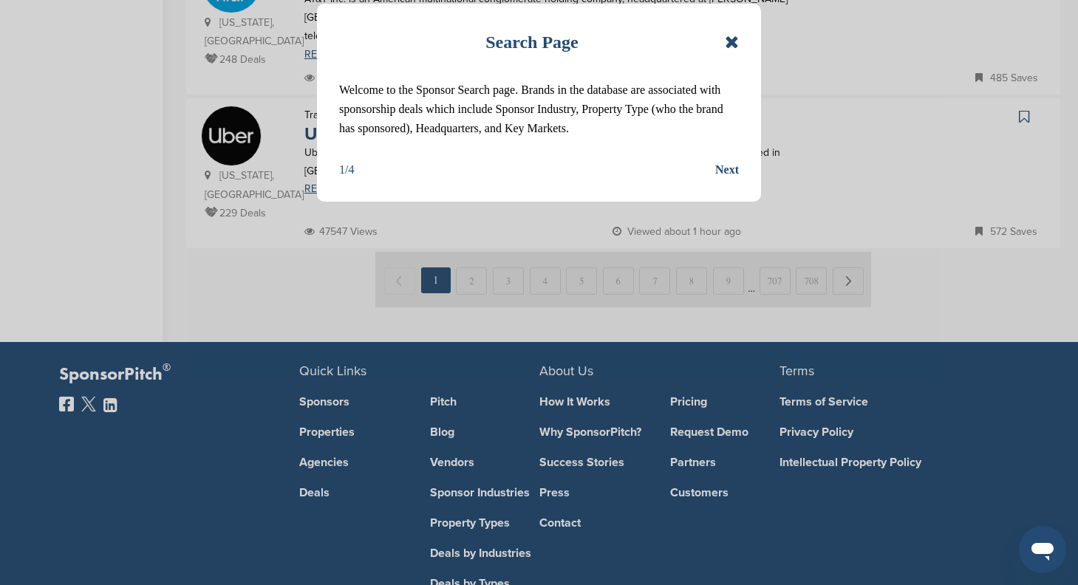
click at [731, 44] on icon at bounding box center [732, 42] width 14 height 18
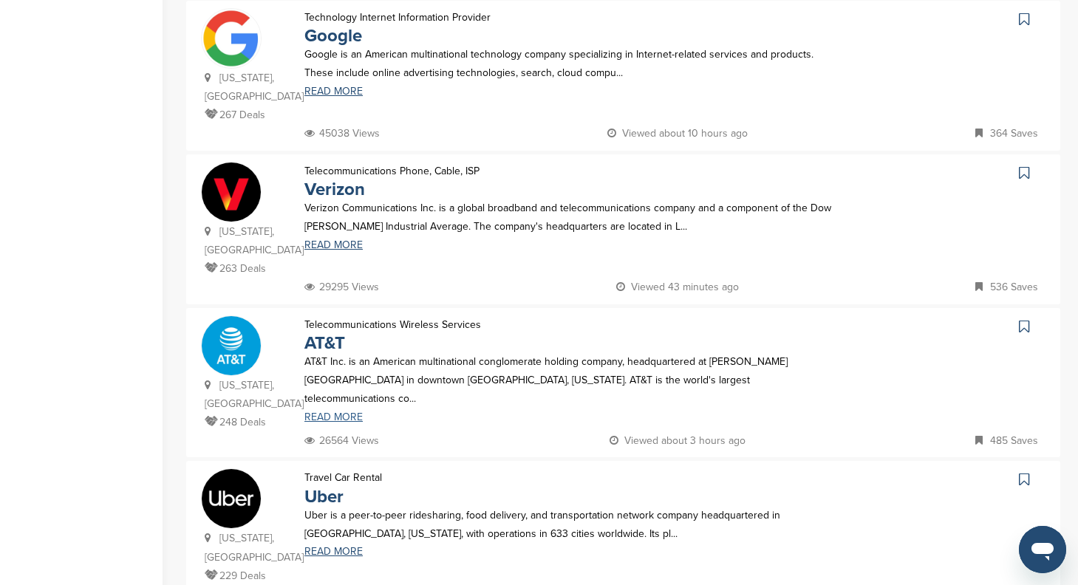
scroll to position [1177, 0]
